Goal: Information Seeking & Learning: Learn about a topic

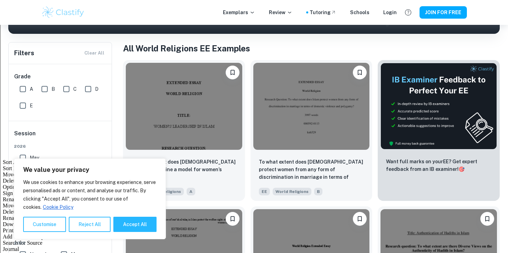
scroll to position [127, 0]
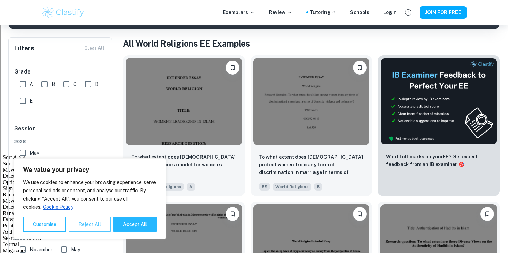
click at [92, 230] on button "Reject All" at bounding box center [90, 224] width 42 height 15
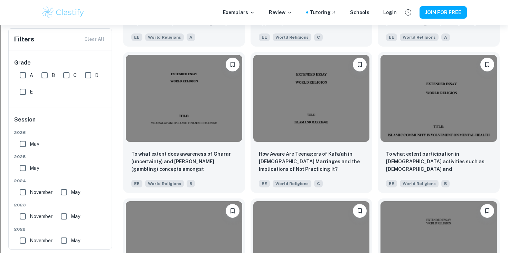
scroll to position [734, 0]
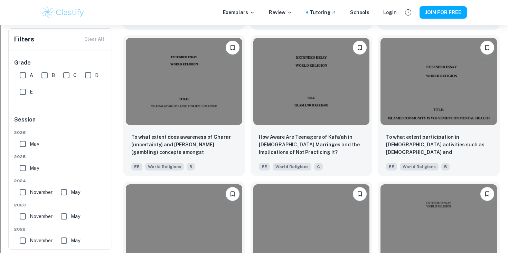
click at [24, 76] on input "A" at bounding box center [23, 75] width 14 height 14
checkbox input "true"
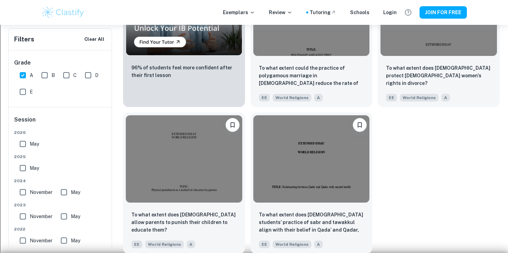
scroll to position [527, 0]
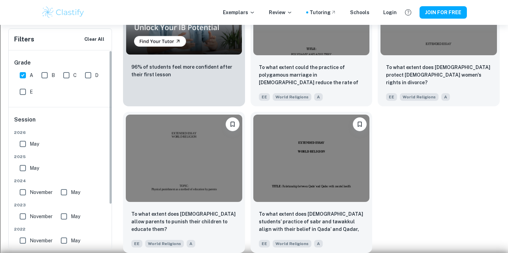
click at [111, 155] on div "Grade A B C D E Session [DATE] [DATE] [DATE] May [DATE] May [DATE] May [DATE] M…" at bounding box center [61, 149] width 104 height 199
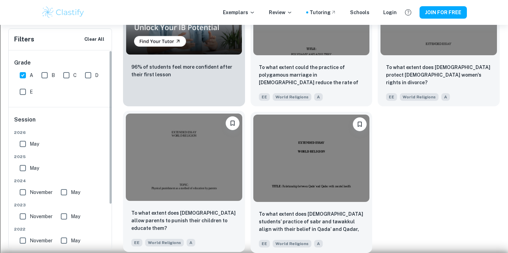
click at [156, 155] on img at bounding box center [184, 157] width 117 height 87
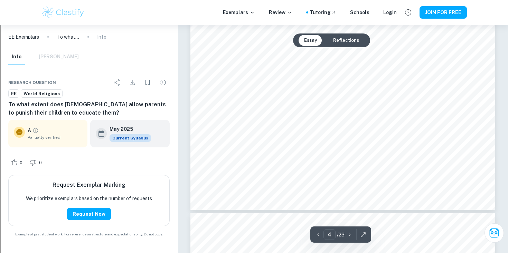
scroll to position [1516, 0]
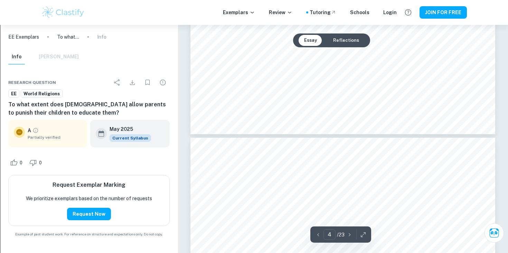
type input "5"
